Goal: Communication & Community: Answer question/provide support

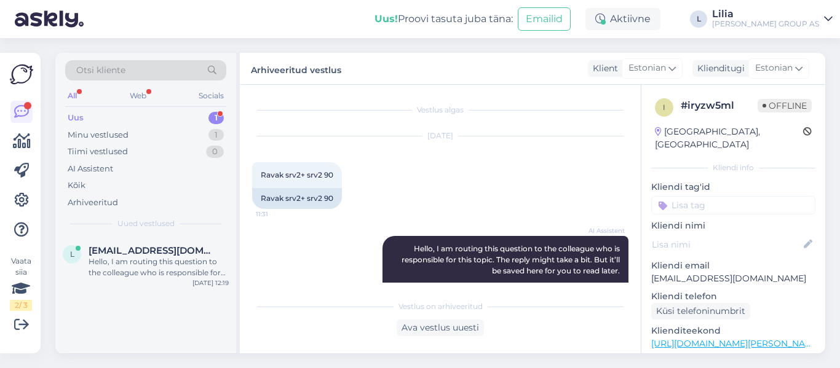
scroll to position [184, 0]
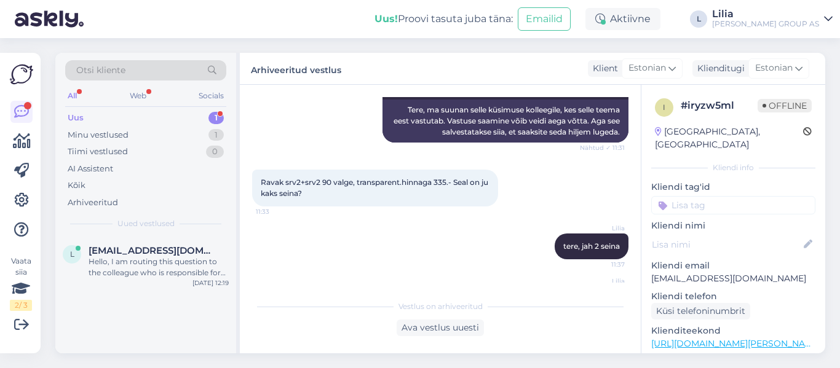
click at [105, 122] on div "Uus 1" at bounding box center [145, 117] width 161 height 17
click at [85, 116] on div "Uus 1" at bounding box center [145, 117] width 161 height 17
click at [127, 259] on div "Hello, I am routing this question to the colleague who is responsible for this …" at bounding box center [159, 267] width 140 height 22
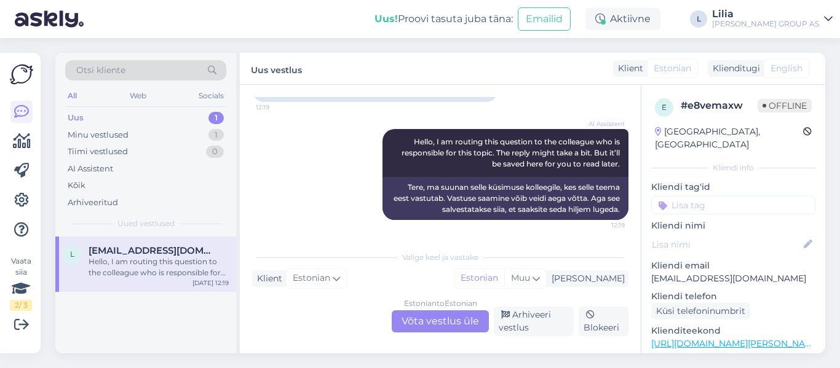
click at [181, 256] on span "[EMAIL_ADDRESS][DOMAIN_NAME]" at bounding box center [153, 250] width 128 height 11
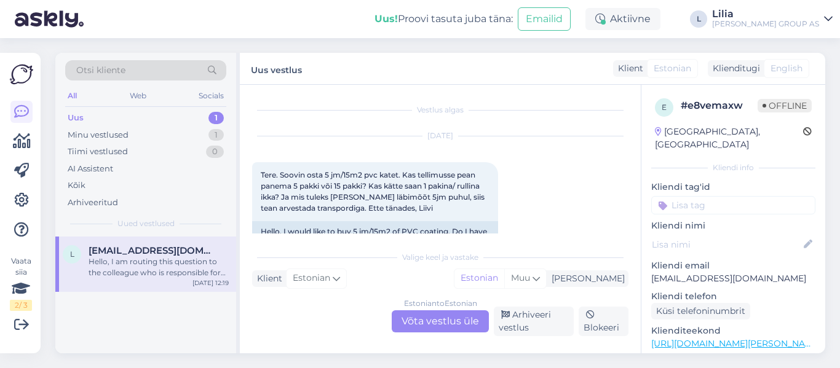
click at [422, 324] on div "Estonian to Estonian Võta vestlus üle" at bounding box center [439, 321] width 97 height 22
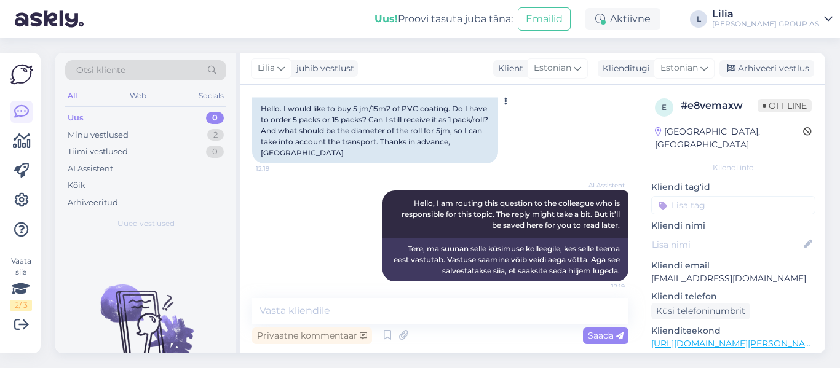
scroll to position [131, 0]
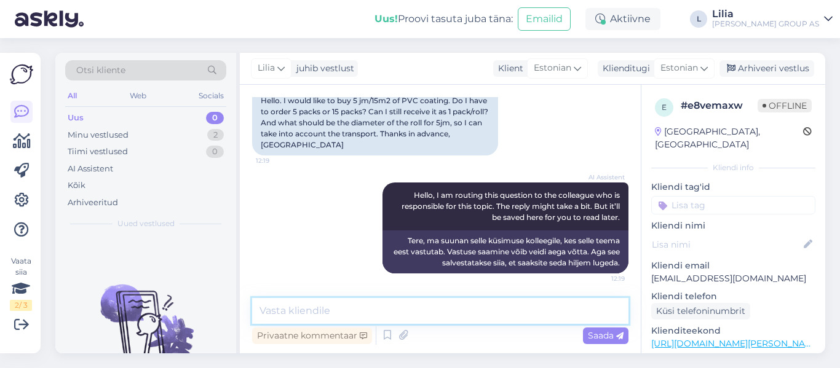
click at [430, 315] on textarea at bounding box center [440, 311] width 376 height 26
type textarea "Tere, pvc müüakse ruutmeetridena"
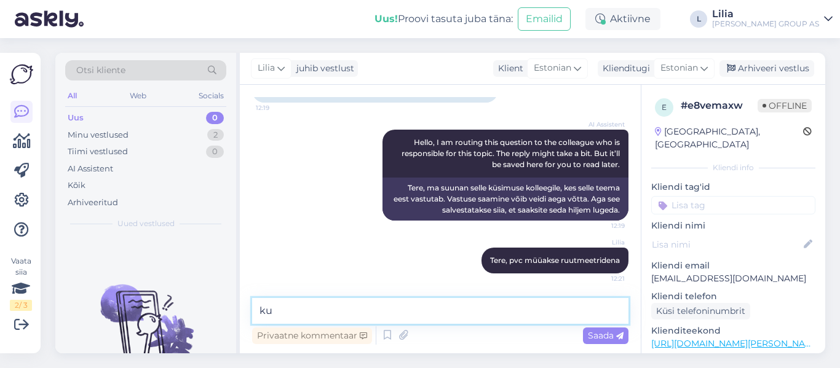
type textarea "k"
type textarea "mis laiusega pvc on valitud?"
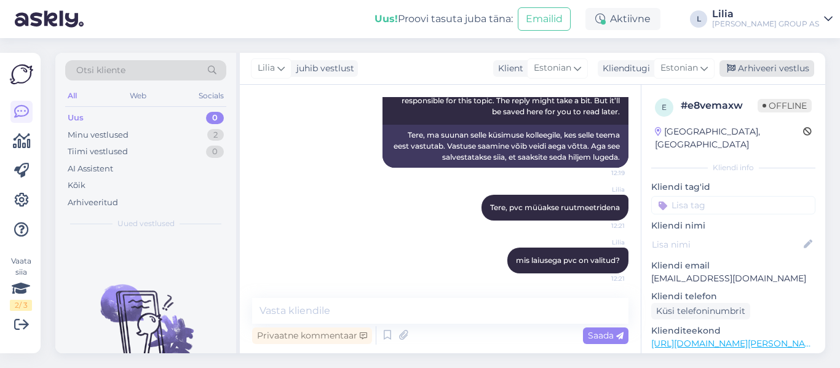
click at [795, 68] on div "Arhiveeri vestlus" at bounding box center [766, 68] width 95 height 17
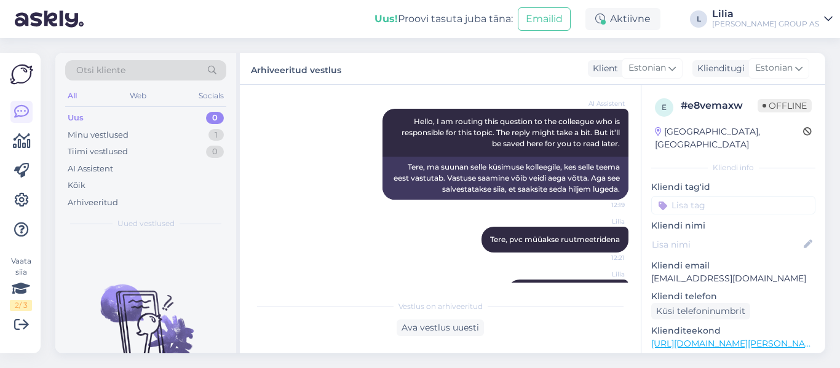
scroll to position [241, 0]
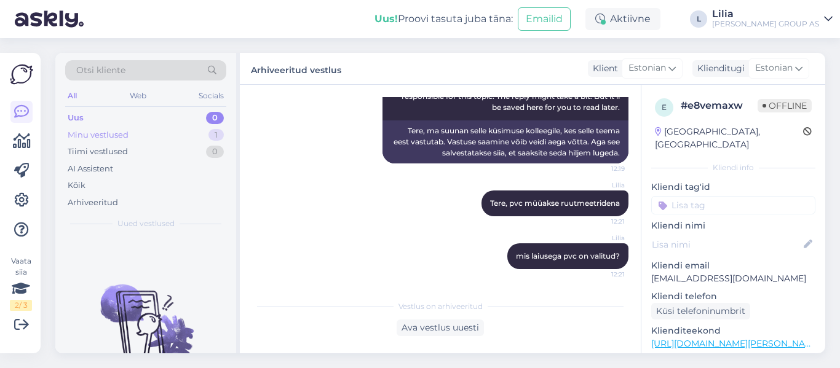
click at [119, 131] on div "Minu vestlused" at bounding box center [98, 135] width 61 height 12
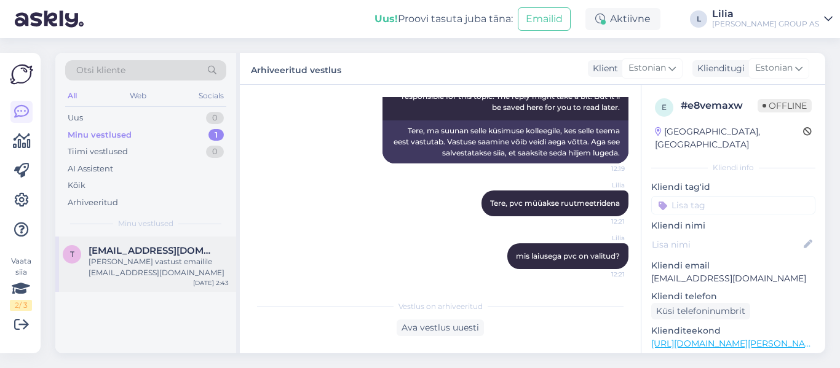
click at [173, 264] on div "[PERSON_NAME] vastust emailile [EMAIL_ADDRESS][DOMAIN_NAME]" at bounding box center [159, 267] width 140 height 22
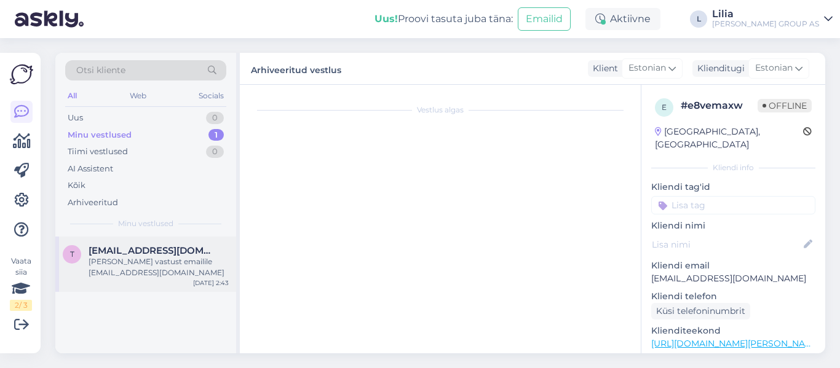
scroll to position [653, 0]
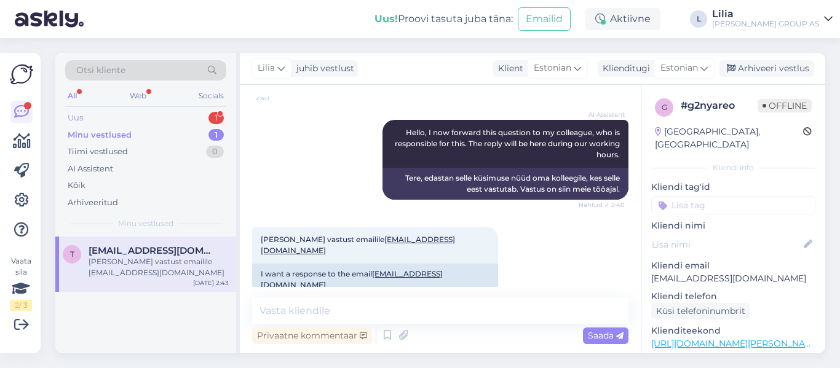
click at [108, 117] on div "Uus 1" at bounding box center [145, 117] width 161 height 17
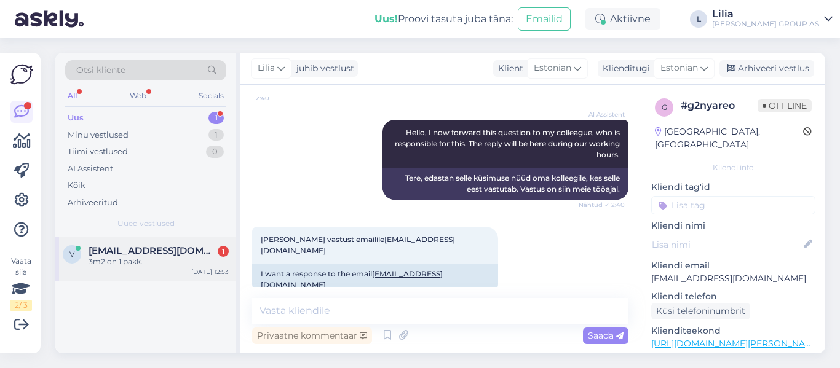
click at [157, 264] on div "3m2 on 1 pakk." at bounding box center [159, 261] width 140 height 11
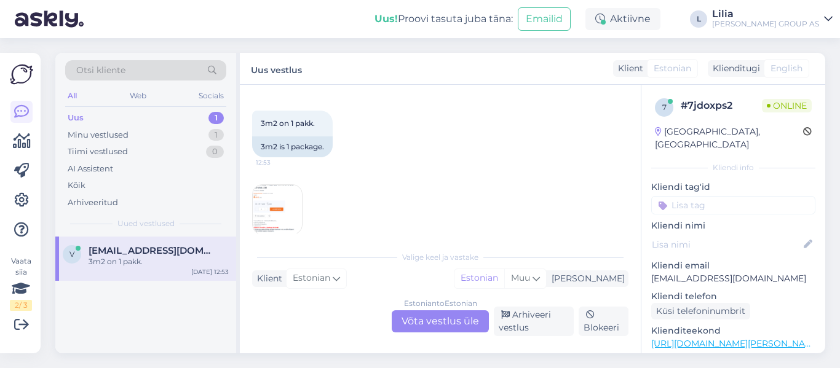
click at [446, 323] on div "Estonian to Estonian Võta vestlus üle" at bounding box center [439, 321] width 97 height 22
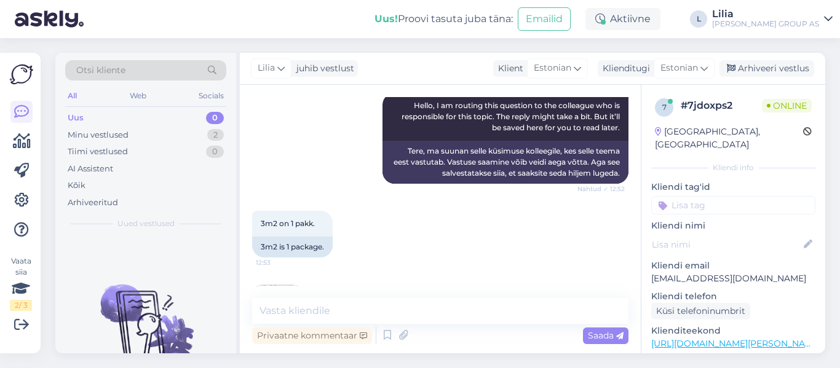
scroll to position [205, 0]
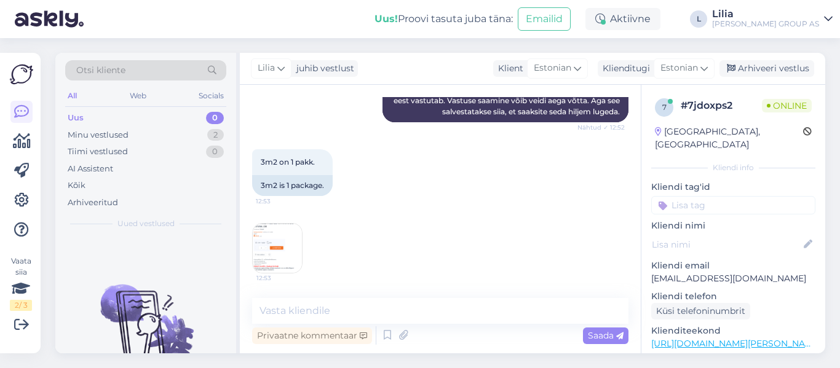
click at [285, 253] on img at bounding box center [277, 248] width 49 height 49
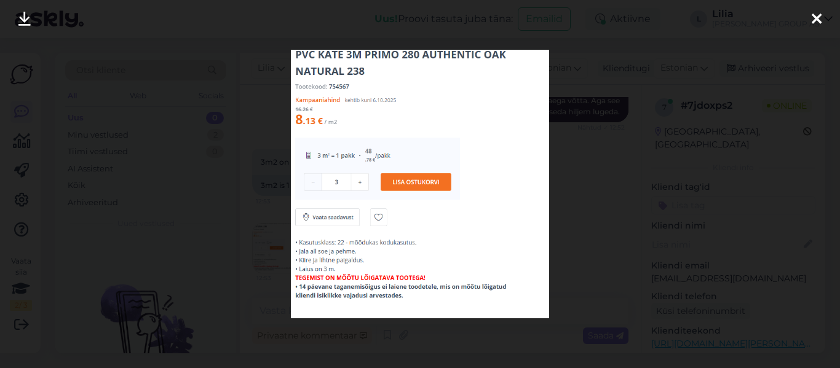
click at [565, 210] on div at bounding box center [420, 184] width 840 height 368
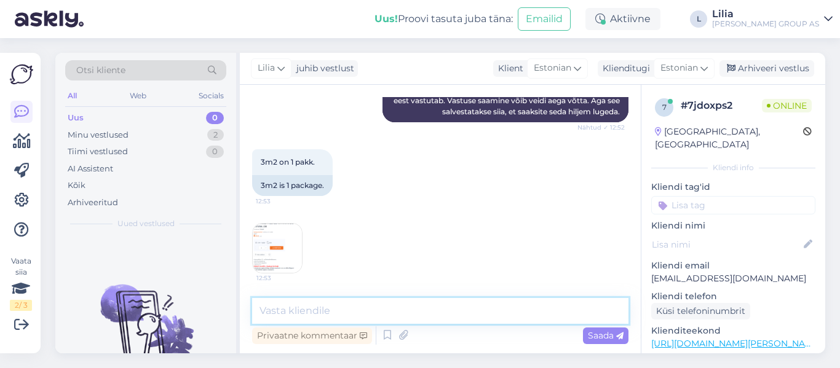
click at [402, 307] on textarea at bounding box center [440, 311] width 376 height 26
click at [351, 307] on textarea "k" at bounding box center [440, 311] width 376 height 26
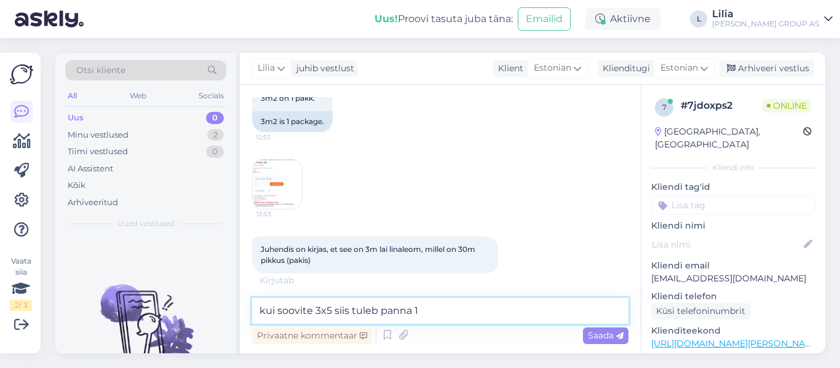
scroll to position [321, 0]
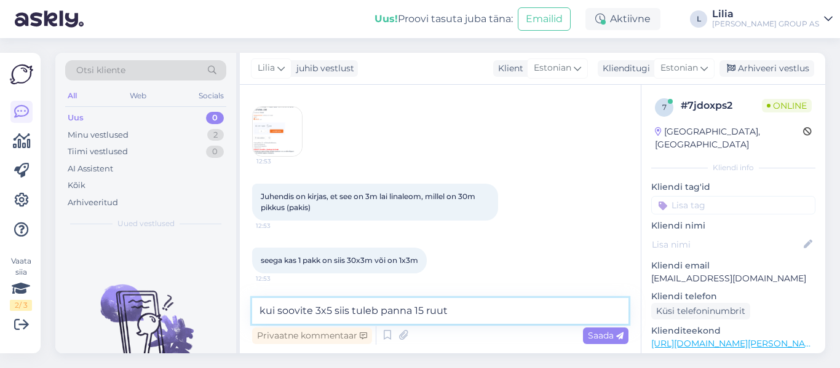
type textarea "kui soovite 3x5 siis tuleb panna 15 ruutu"
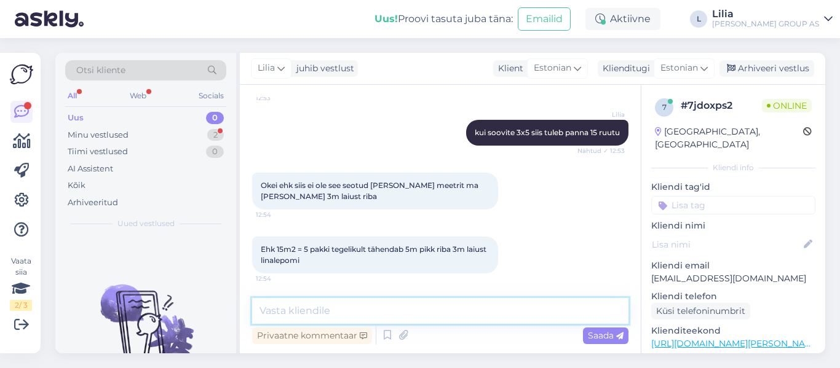
scroll to position [580, 0]
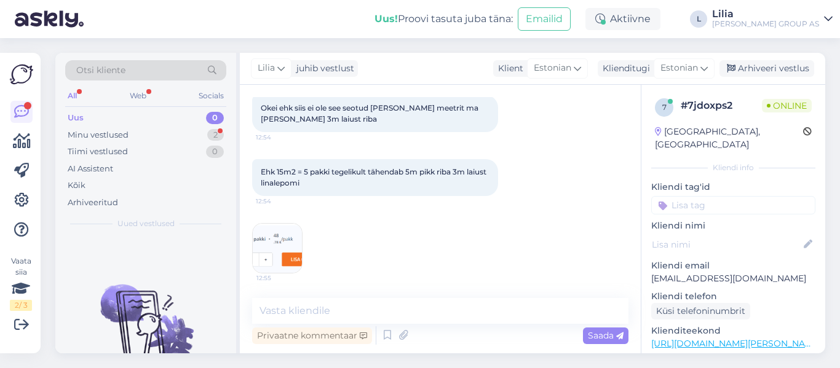
click at [280, 241] on img at bounding box center [277, 248] width 49 height 49
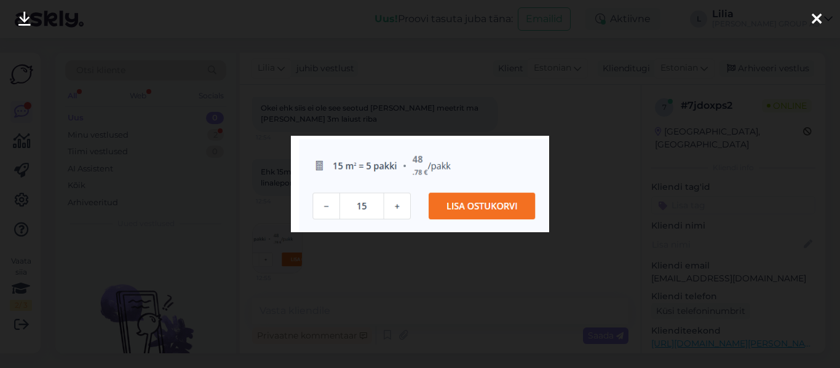
click at [395, 260] on div at bounding box center [420, 184] width 840 height 368
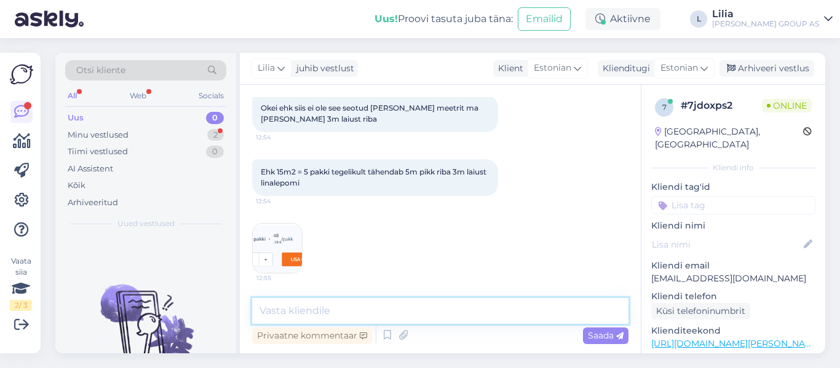
click at [339, 309] on textarea at bounding box center [440, 311] width 376 height 26
click at [126, 138] on div "Minu vestlused" at bounding box center [98, 135] width 61 height 12
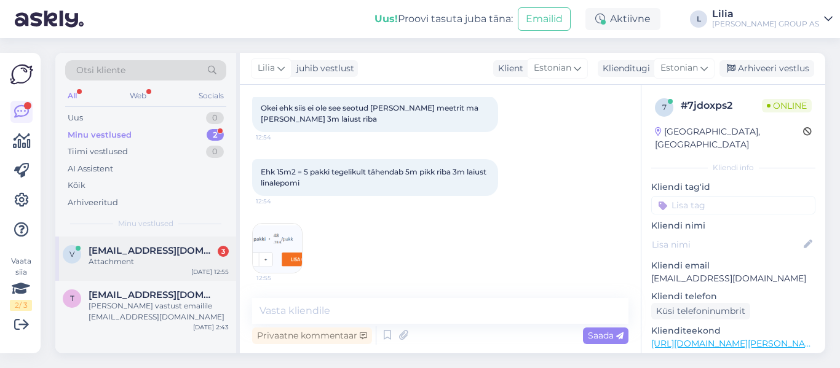
click at [183, 259] on div "Attachment" at bounding box center [159, 261] width 140 height 11
click at [361, 312] on textarea at bounding box center [440, 311] width 376 height 26
